Goal: Information Seeking & Learning: Learn about a topic

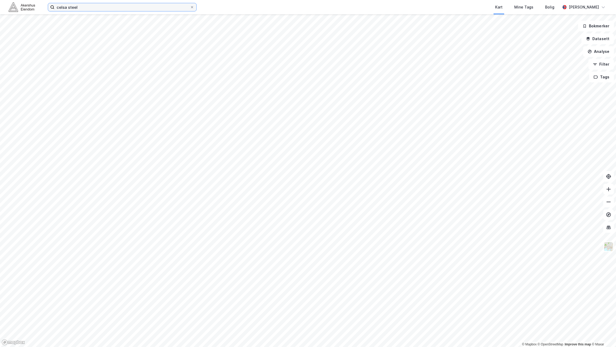
click at [76, 7] on input "celsa steel" at bounding box center [121, 7] width 135 height 8
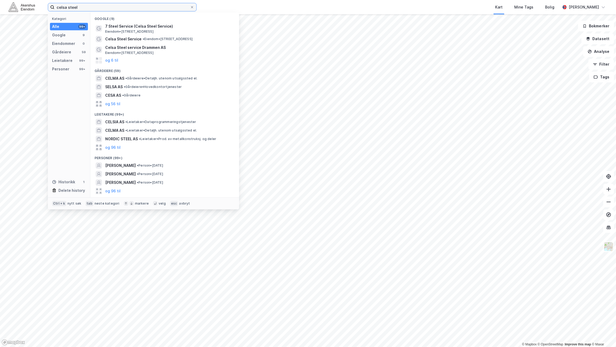
click at [76, 7] on input "celsa steel" at bounding box center [121, 7] width 135 height 8
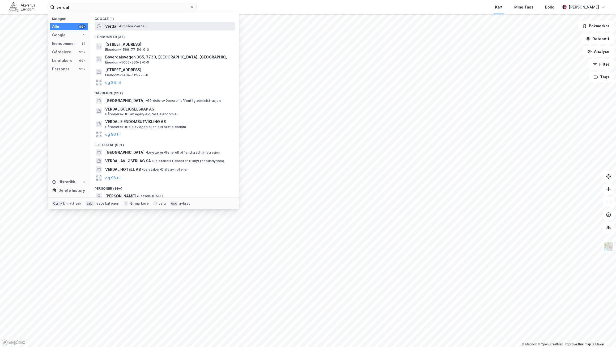
click at [130, 27] on span "• Område • Verdal" at bounding box center [131, 26] width 27 height 4
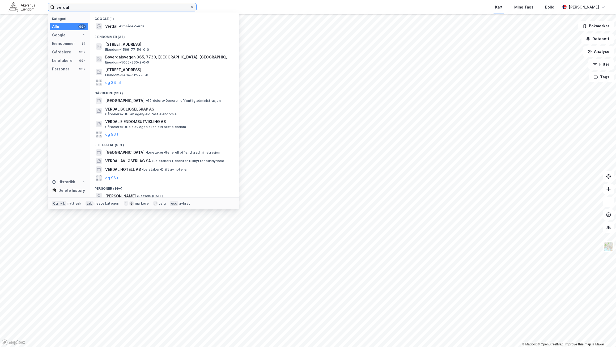
click at [84, 7] on input "verdal" at bounding box center [121, 7] width 135 height 8
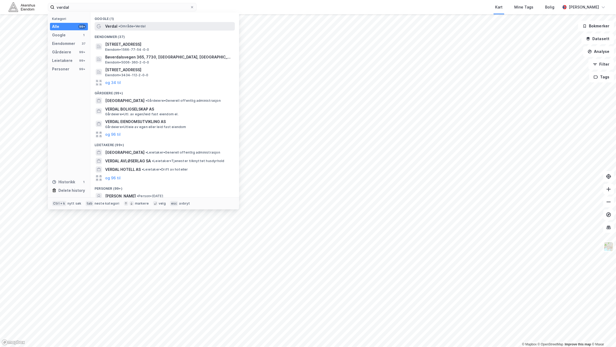
click at [112, 26] on span "Verdal" at bounding box center [111, 26] width 12 height 6
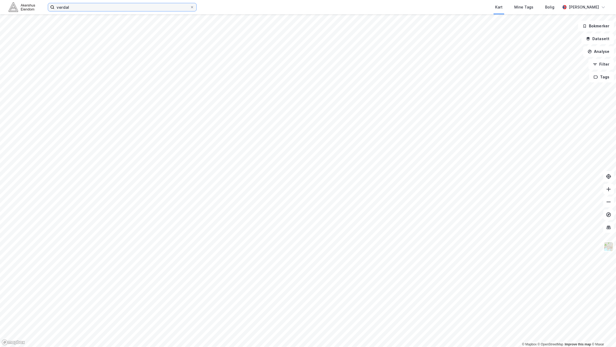
click at [82, 5] on input "verdal" at bounding box center [121, 7] width 135 height 8
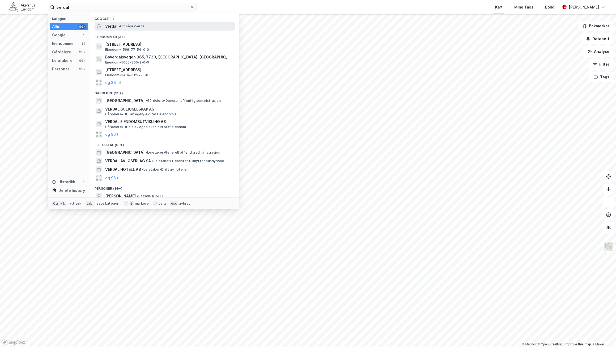
click at [117, 28] on div "Verdal • Område • Verdal" at bounding box center [169, 26] width 129 height 6
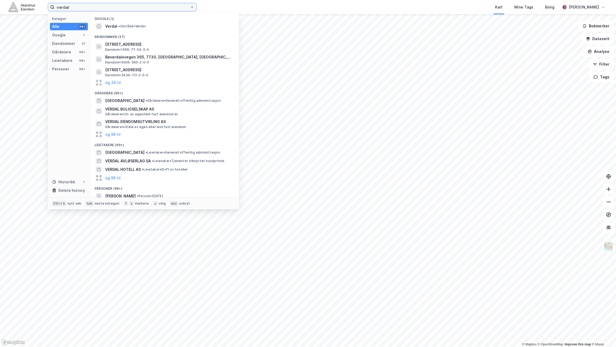
click at [99, 5] on input "verdal" at bounding box center [121, 7] width 135 height 8
click at [140, 103] on span "[GEOGRAPHIC_DATA]" at bounding box center [124, 100] width 39 height 6
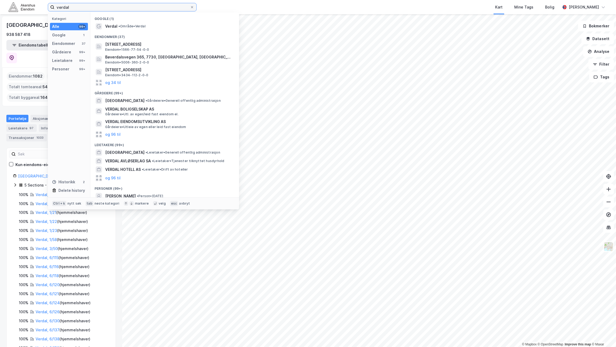
click at [77, 7] on input "verdal" at bounding box center [121, 7] width 135 height 8
click at [76, 7] on input "verdal" at bounding box center [121, 7] width 135 height 8
paste input "[PERSON_NAME] veg 6"
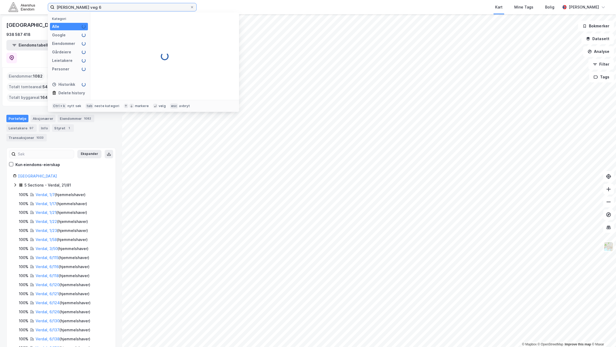
type input "[PERSON_NAME] veg 6"
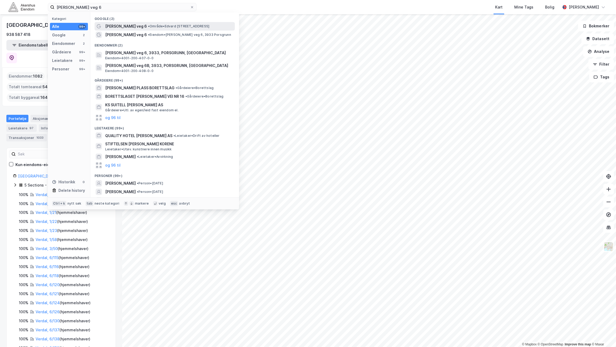
click at [148, 26] on span "•" at bounding box center [149, 26] width 2 height 4
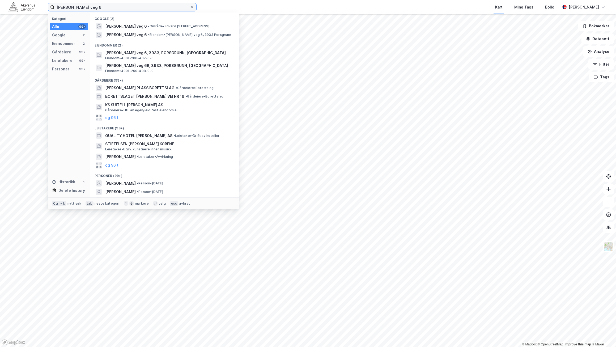
click at [185, 7] on input "[PERSON_NAME] veg 6" at bounding box center [121, 7] width 135 height 8
click at [148, 26] on span "•" at bounding box center [149, 26] width 2 height 4
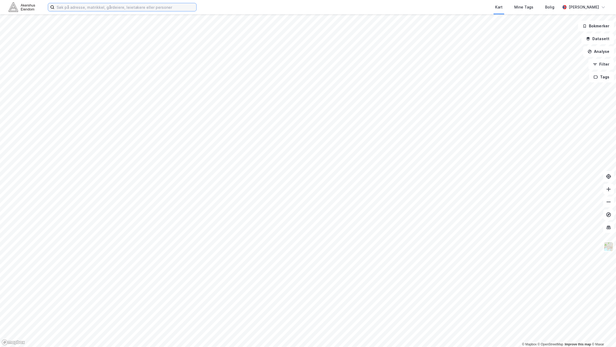
click at [67, 6] on input at bounding box center [125, 7] width 142 height 8
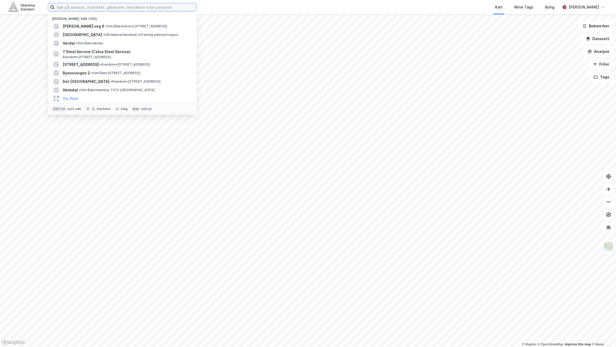
paste input "[PERSON_NAME] veg 6"
click at [75, 31] on div "[GEOGRAPHIC_DATA] • Gårdeiere • Generell offentlig administrasjon" at bounding box center [122, 35] width 140 height 8
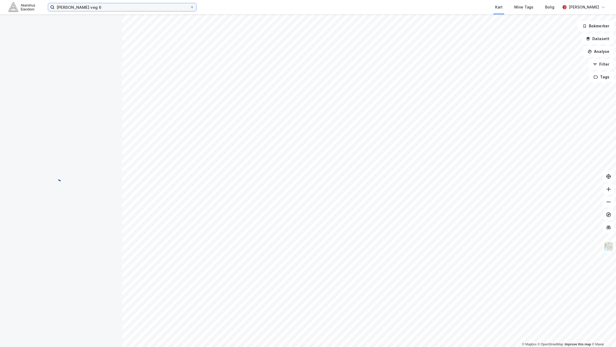
click at [99, 6] on input "[PERSON_NAME] veg 6" at bounding box center [121, 7] width 135 height 8
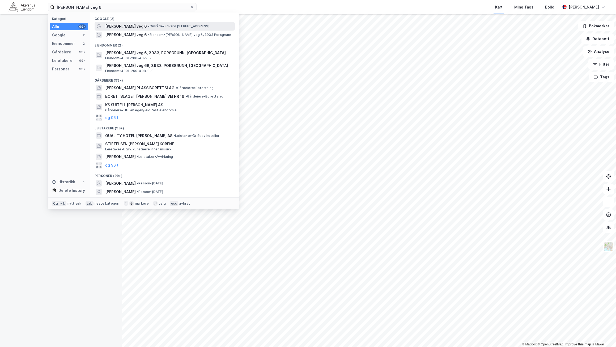
click at [121, 25] on span "[PERSON_NAME] veg 6" at bounding box center [126, 26] width 42 height 6
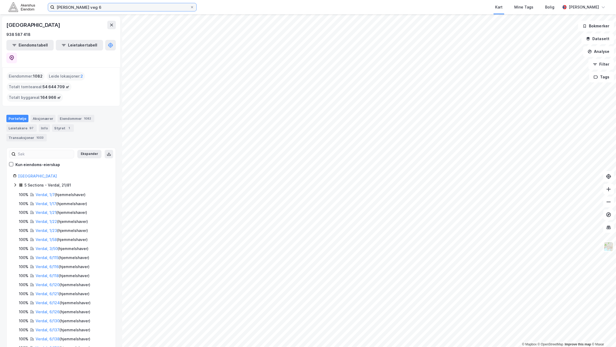
click at [103, 8] on input "[PERSON_NAME] veg 6" at bounding box center [121, 7] width 135 height 8
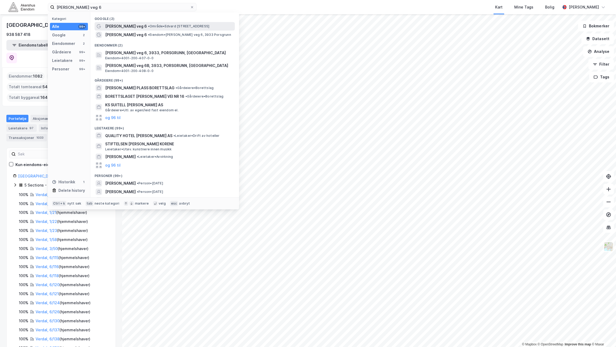
click at [114, 26] on span "[PERSON_NAME] veg 6" at bounding box center [126, 26] width 42 height 6
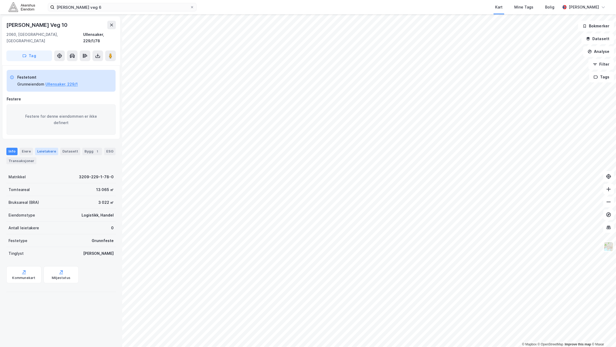
click at [46, 148] on div "Leietakere" at bounding box center [46, 151] width 23 height 7
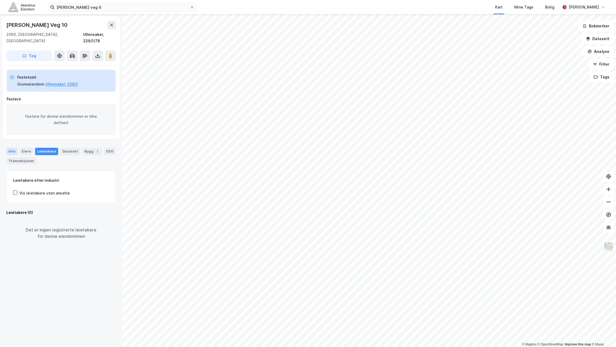
click at [13, 148] on div "Info" at bounding box center [11, 151] width 11 height 7
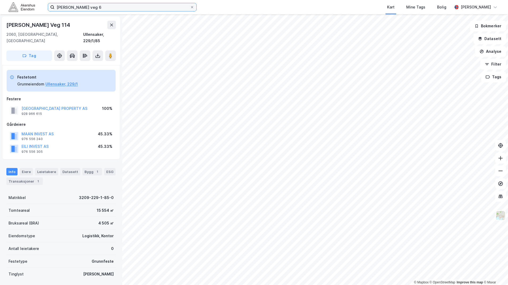
click at [79, 8] on input "[PERSON_NAME] veg 6" at bounding box center [121, 7] width 135 height 8
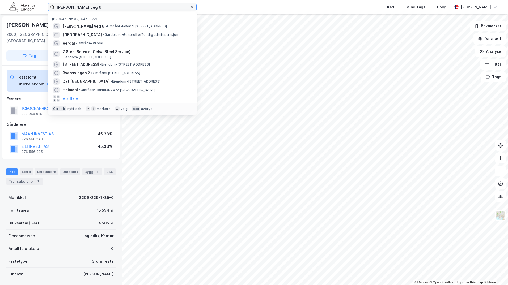
click at [78, 6] on input "[PERSON_NAME] veg 6" at bounding box center [121, 7] width 135 height 8
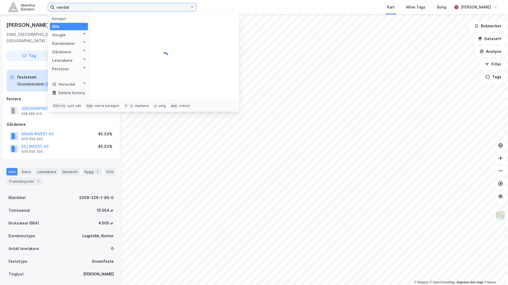
type input "verdal"
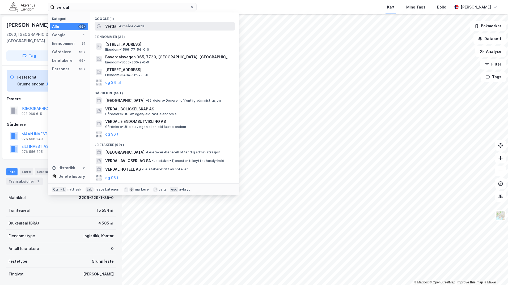
click at [108, 27] on span "Verdal" at bounding box center [111, 26] width 12 height 6
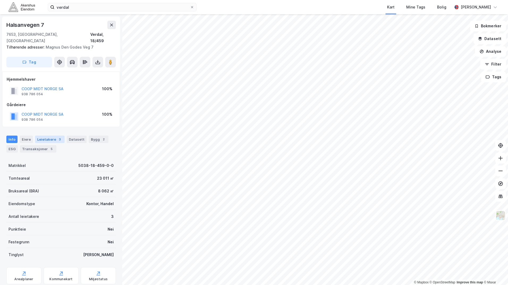
click at [49, 136] on div "Leietakere 3" at bounding box center [49, 139] width 29 height 7
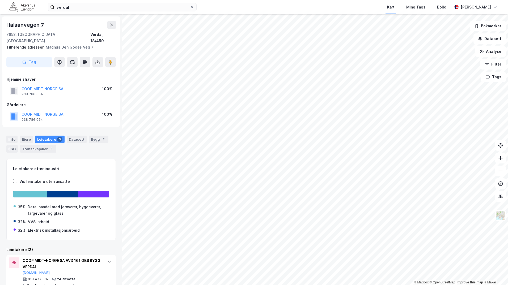
scroll to position [27, 0]
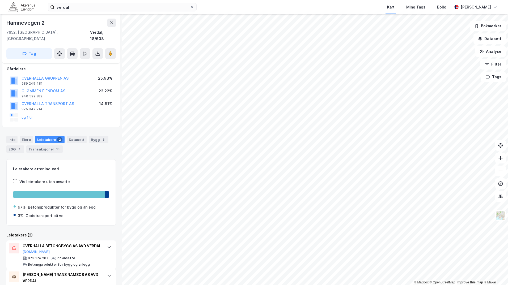
scroll to position [63, 0]
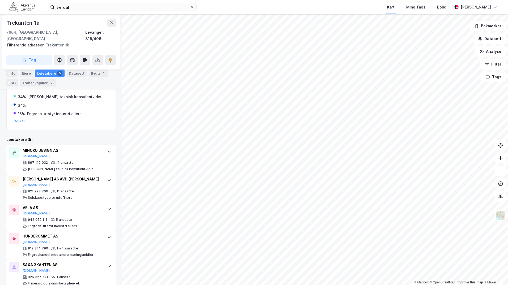
scroll to position [163, 0]
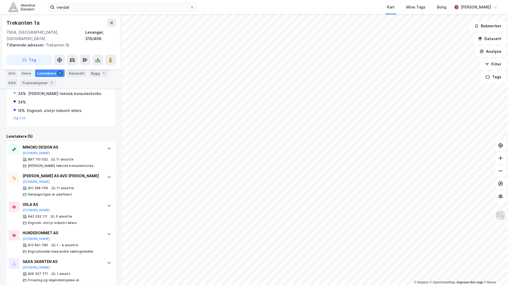
click at [252, 285] on html "verdal Kart Mine Tags Bolig [PERSON_NAME] © Mapbox © OpenStreetMap Improve this…" at bounding box center [254, 142] width 508 height 285
